Goal: Check status

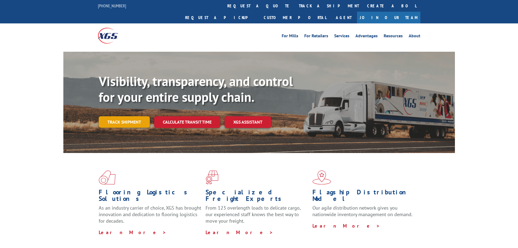
click at [134, 116] on link "Track shipment" at bounding box center [124, 121] width 51 height 11
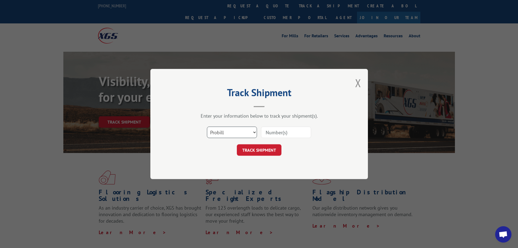
click at [246, 136] on select "Select category... Probill BOL PO" at bounding box center [232, 131] width 50 height 11
select select "bol"
click at [207, 126] on select "Select category... Probill BOL PO" at bounding box center [232, 131] width 50 height 11
click at [268, 134] on input at bounding box center [286, 131] width 50 height 11
paste input "471185"
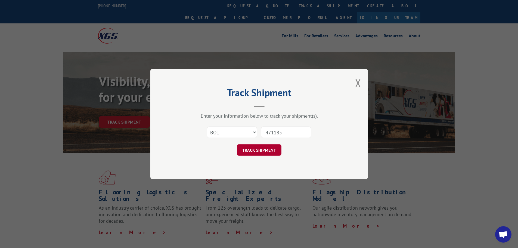
type input "471185"
click at [265, 152] on button "TRACK SHIPMENT" at bounding box center [259, 149] width 45 height 11
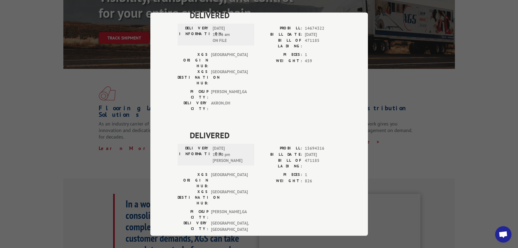
scroll to position [82, 0]
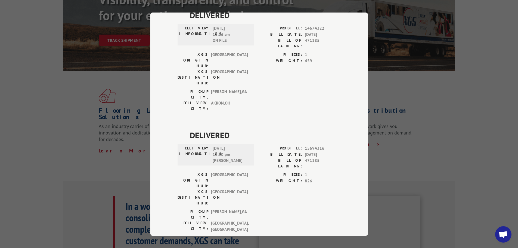
click at [287, 117] on div "DELIVERED DELIVERY INFORMATION: PROBILL: 10832172 BILL DATE: [DATE] BILL OF LAD…" at bounding box center [259, 69] width 163 height 600
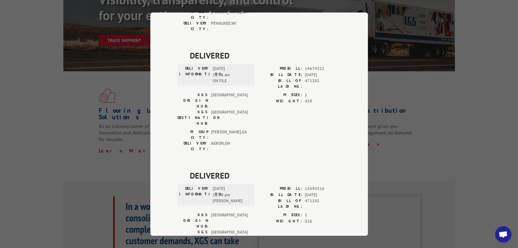
scroll to position [287, 0]
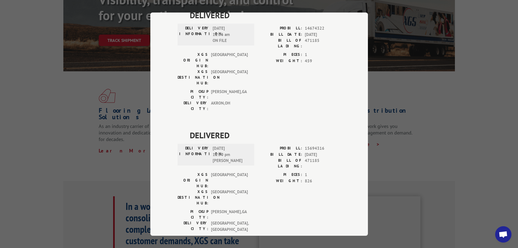
click at [448, 86] on div "Track Shipment DELIVERED DELIVERY INFORMATION: PROBILL: 10832172 BILL DATE: [DA…" at bounding box center [259, 124] width 518 height 248
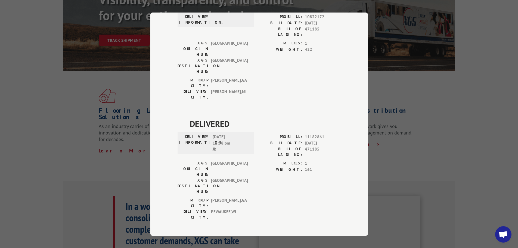
scroll to position [0, 0]
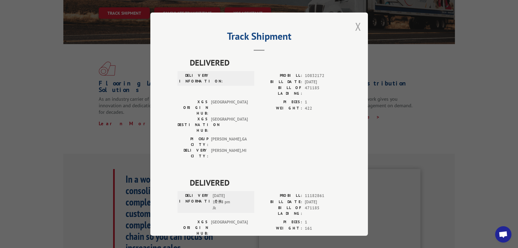
click at [357, 28] on button "Close modal" at bounding box center [358, 26] width 6 height 14
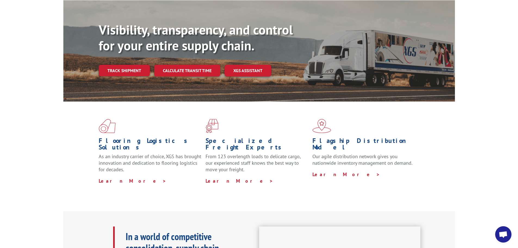
scroll to position [50, 0]
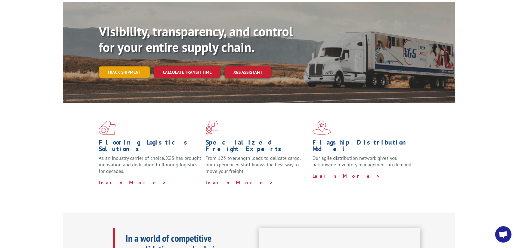
click at [116, 66] on link "Track shipment" at bounding box center [124, 71] width 51 height 11
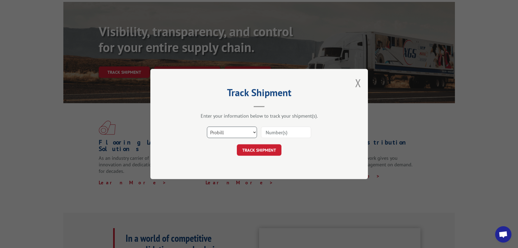
drag, startPoint x: 235, startPoint y: 129, endPoint x: 235, endPoint y: 135, distance: 5.8
click at [235, 129] on select "Select category... Probill BOL PO" at bounding box center [232, 131] width 50 height 11
select select "bol"
click at [207, 126] on select "Select category... Probill BOL PO" at bounding box center [232, 131] width 50 height 11
click at [259, 137] on div "Select category... Probill BOL PO" at bounding box center [259, 132] width 163 height 18
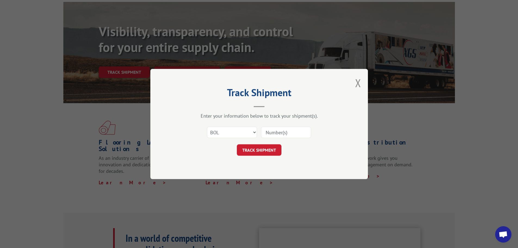
click at [273, 129] on input at bounding box center [286, 131] width 50 height 11
type input "471185"
click at [272, 150] on button "TRACK SHIPMENT" at bounding box center [259, 149] width 45 height 11
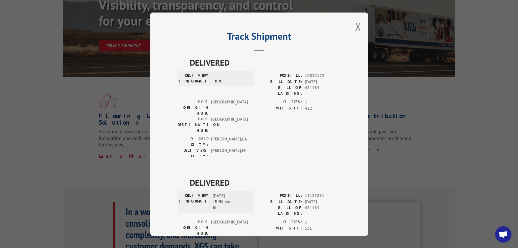
scroll to position [77, 0]
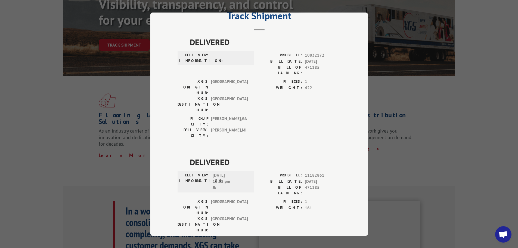
scroll to position [0, 0]
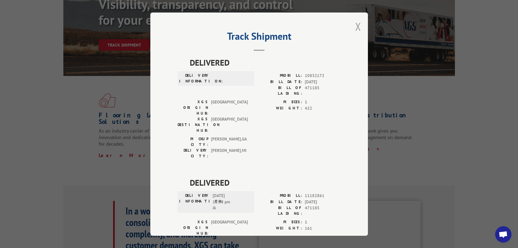
click at [356, 29] on button "Close modal" at bounding box center [358, 26] width 6 height 14
